Goal: Information Seeking & Learning: Learn about a topic

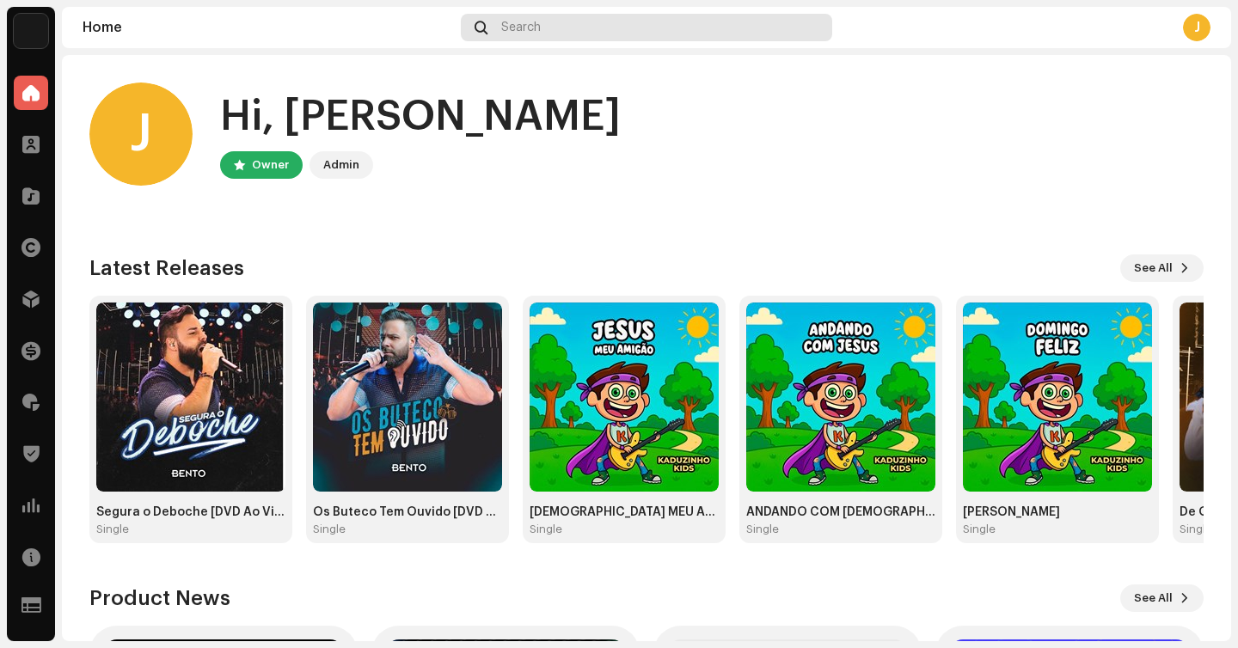
click at [534, 17] on div "Search" at bounding box center [646, 28] width 371 height 28
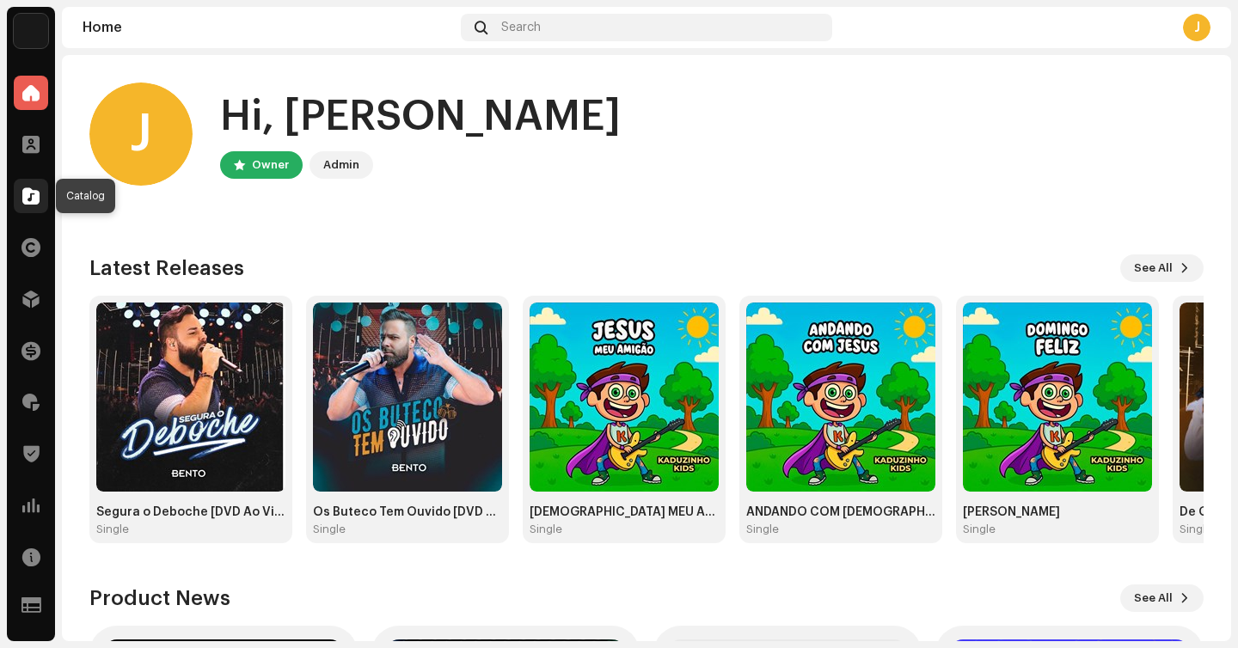
click at [32, 193] on span at bounding box center [30, 196] width 17 height 14
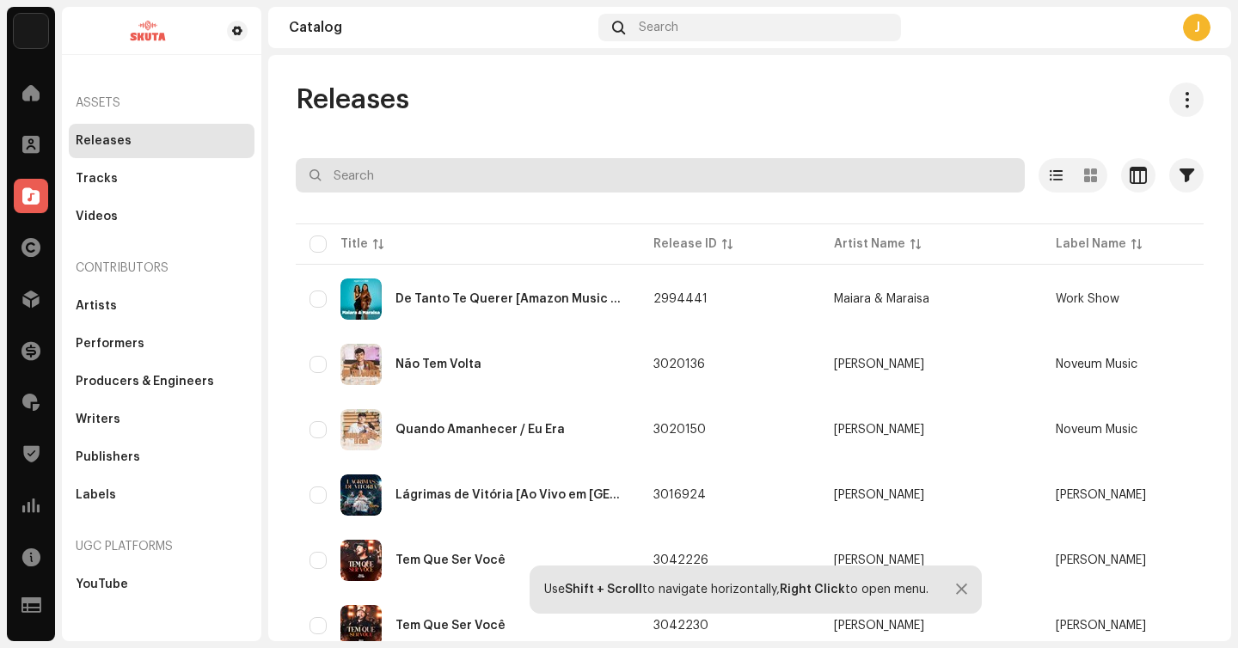
click at [582, 168] on input "text" at bounding box center [660, 175] width 729 height 34
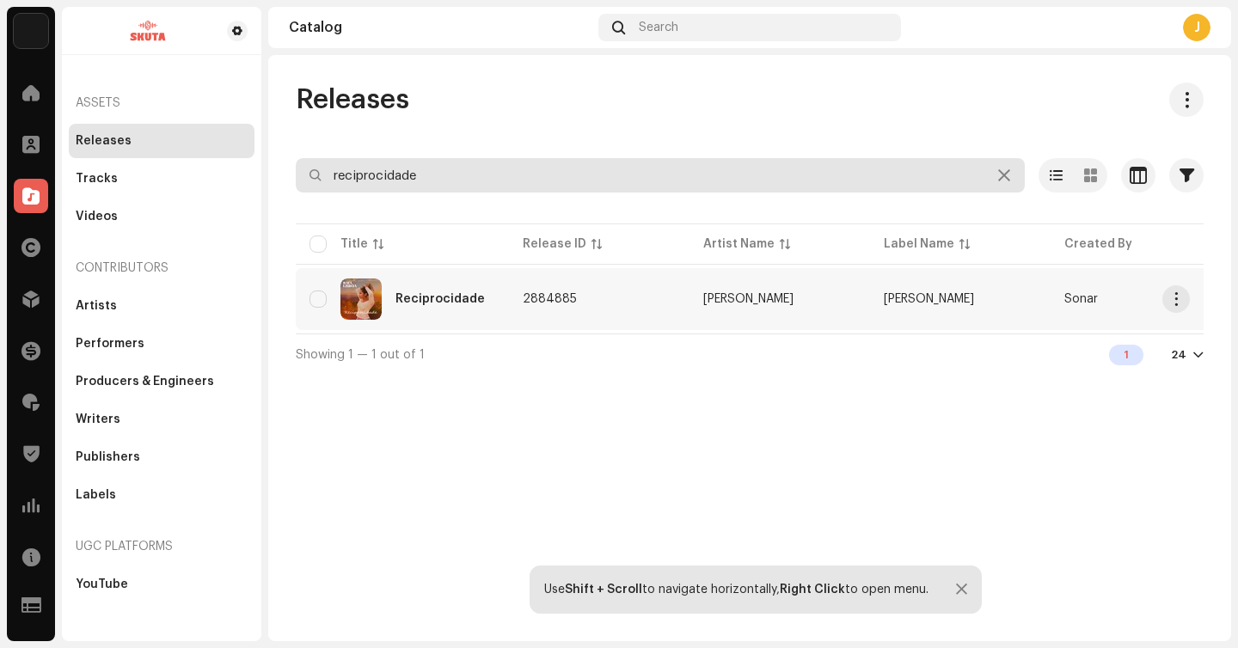
type input "reciprocidade"
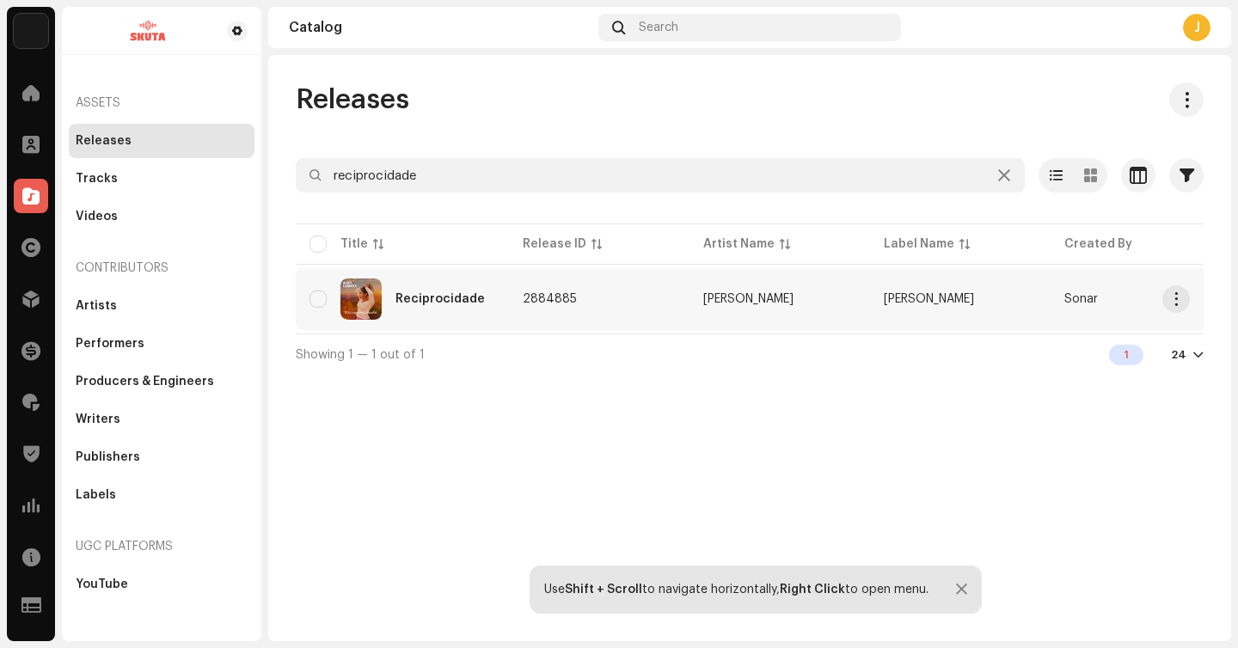
click at [466, 296] on div "Reciprocidade" at bounding box center [439, 299] width 89 height 12
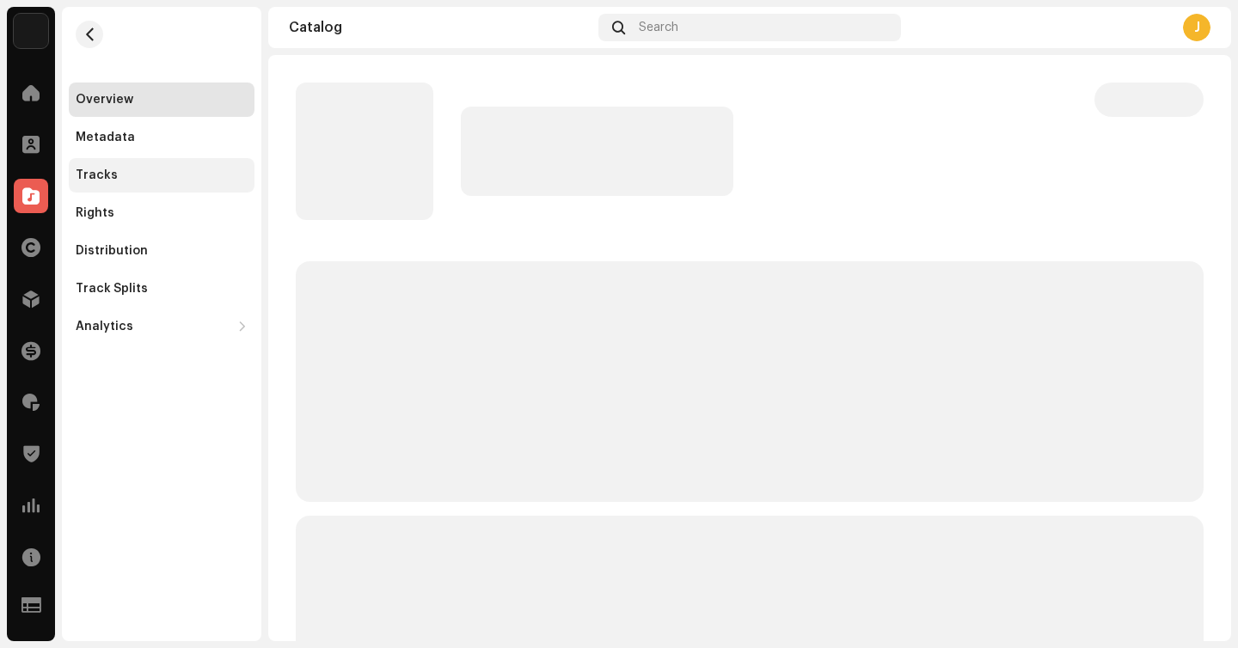
click at [156, 181] on div "Tracks" at bounding box center [162, 175] width 172 height 14
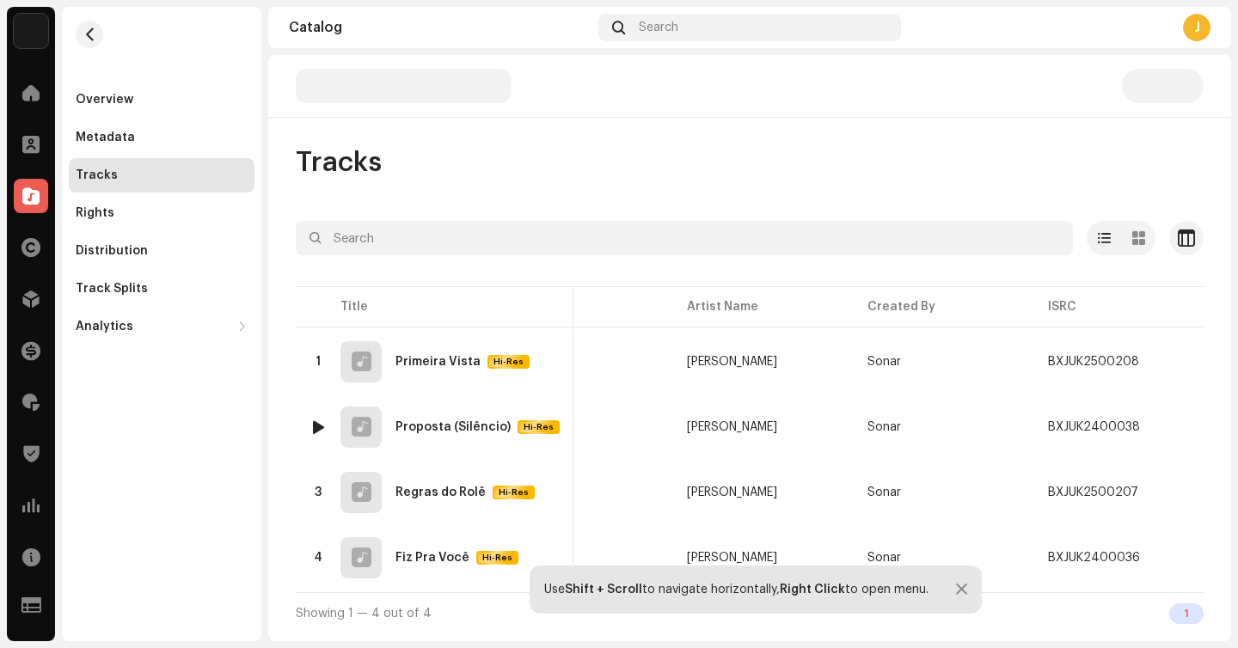
scroll to position [0, 82]
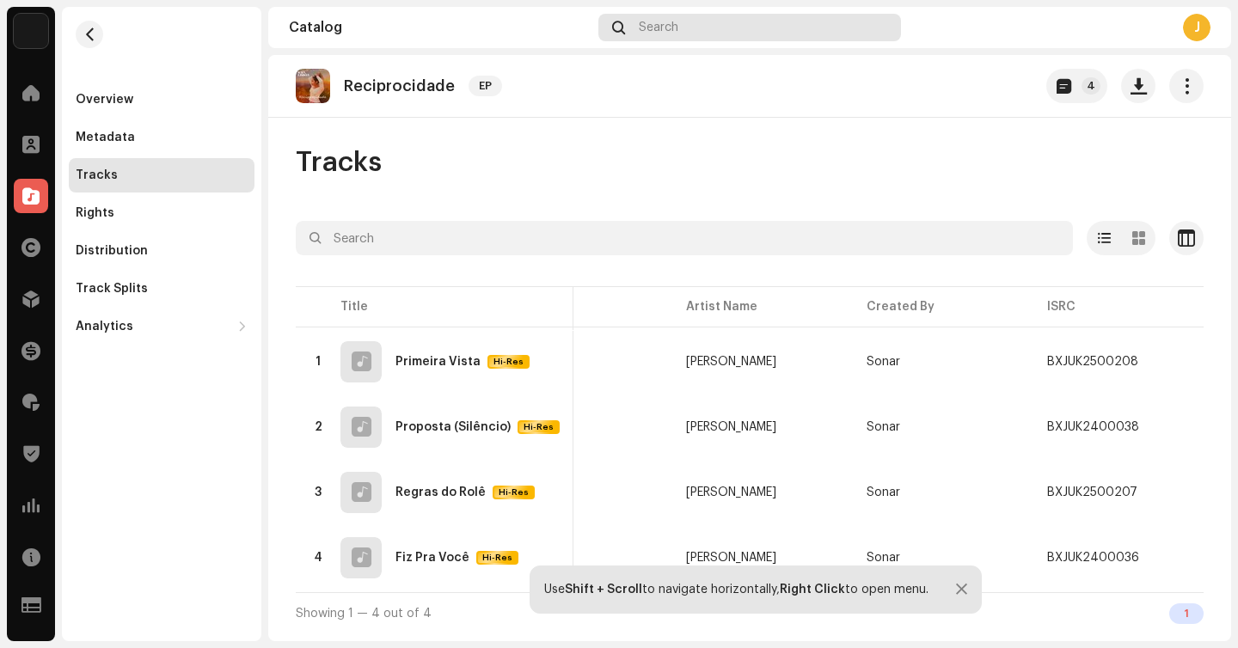
click at [670, 28] on span "Search" at bounding box center [659, 28] width 40 height 14
